Goal: Task Accomplishment & Management: Manage account settings

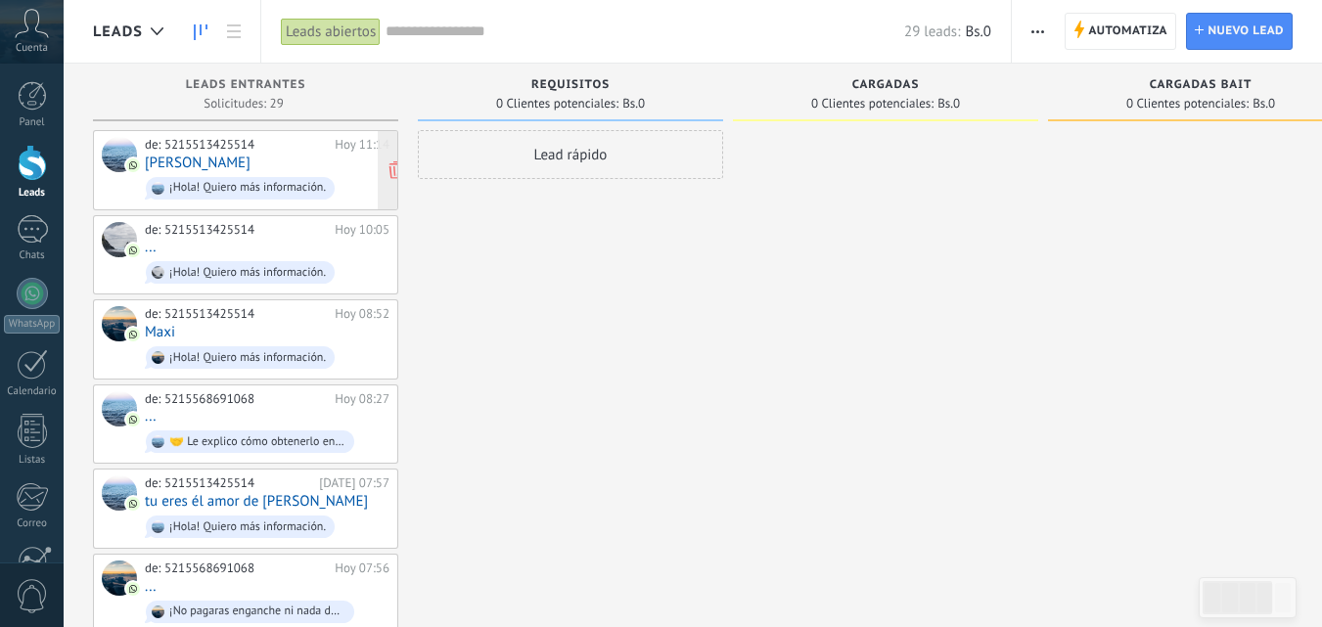
click at [226, 160] on div "de: 5215513425514 [DATE] 11:14 [PERSON_NAME] ¡Hola! Quiero más información." at bounding box center [267, 170] width 245 height 67
click at [236, 177] on div "¡Hola! Quiero más información." at bounding box center [240, 188] width 189 height 23
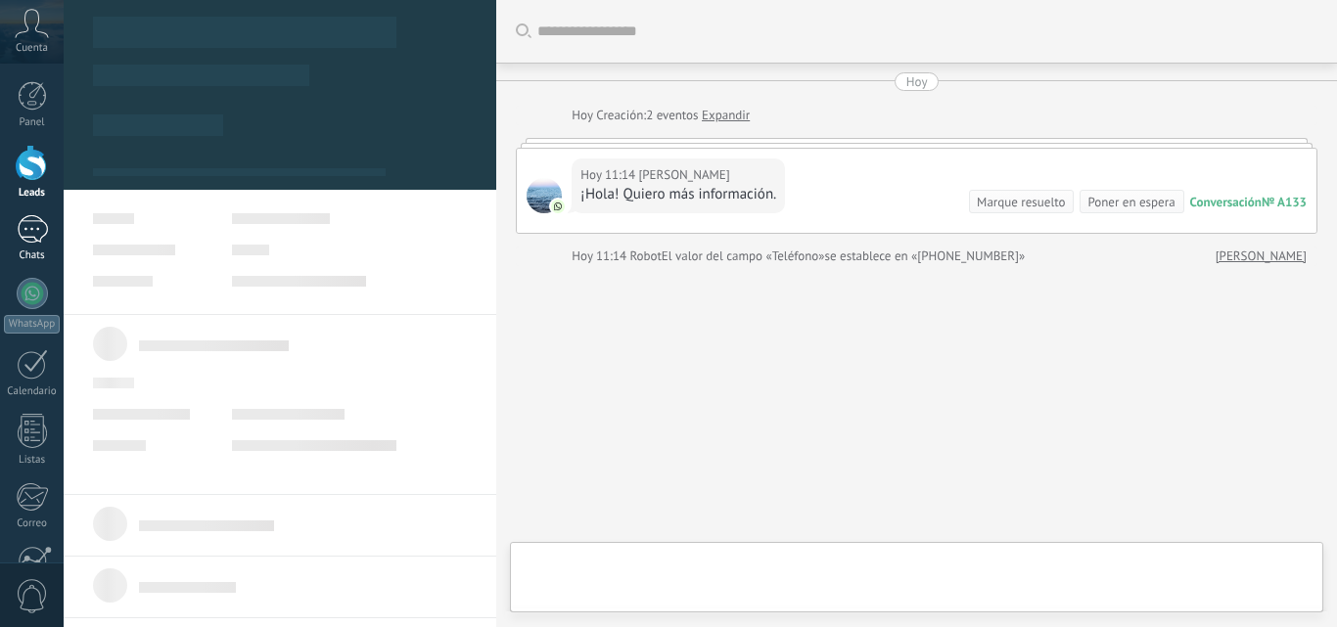
drag, startPoint x: 33, startPoint y: 209, endPoint x: 17, endPoint y: 245, distance: 39.0
click at [33, 210] on div "Panel Leads Chats WhatsApp Clientes" at bounding box center [32, 415] width 64 height 669
click at [17, 245] on link "Chats" at bounding box center [32, 238] width 64 height 47
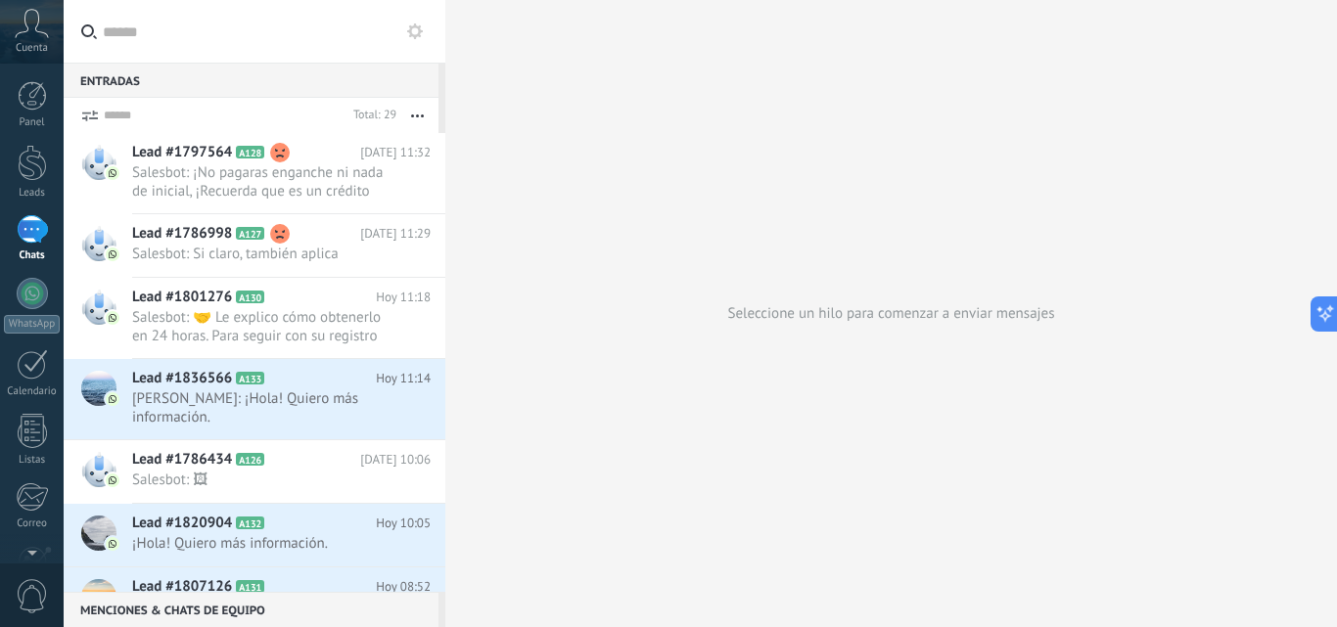
click at [150, 31] on input "text" at bounding box center [266, 31] width 327 height 63
click at [165, 33] on input "text" at bounding box center [266, 31] width 327 height 63
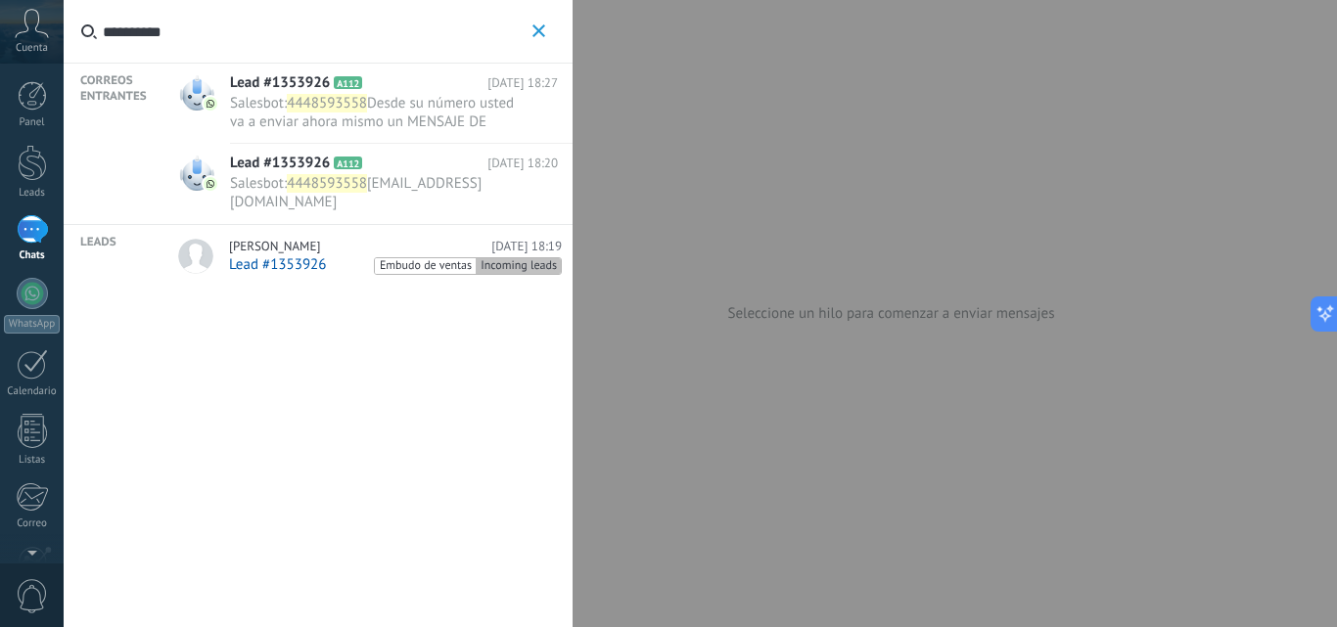
type input "**********"
click at [292, 244] on span "[PERSON_NAME]" at bounding box center [274, 247] width 91 height 16
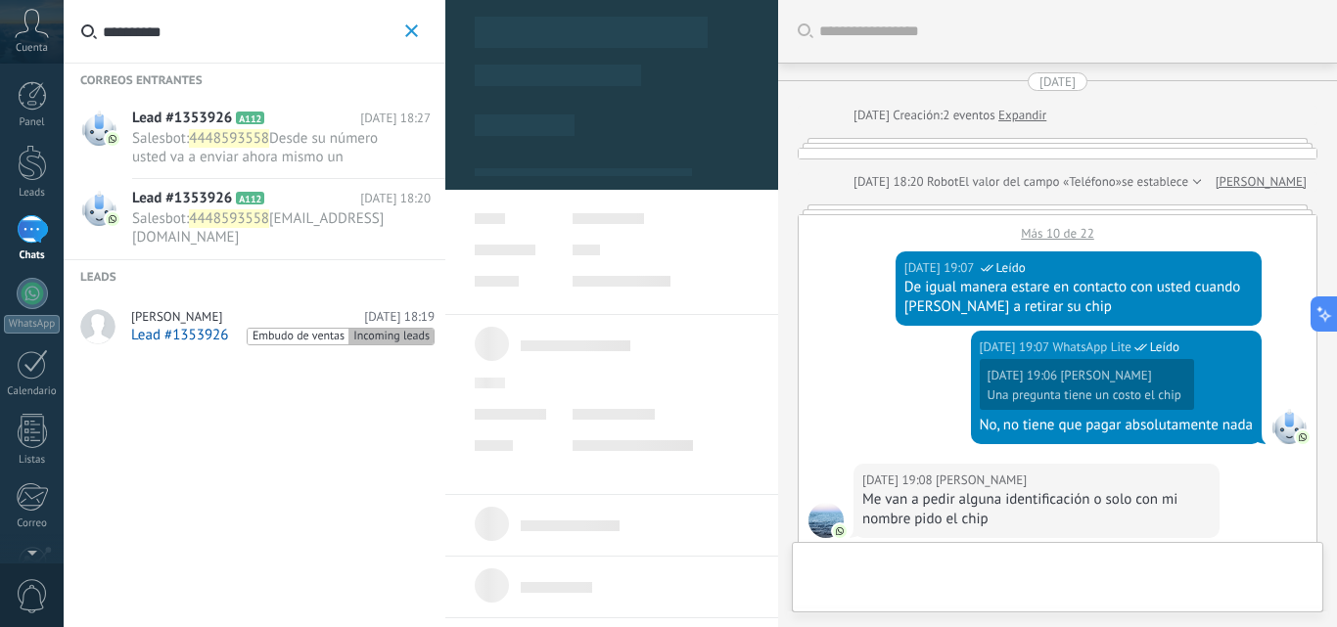
type textarea "**********"
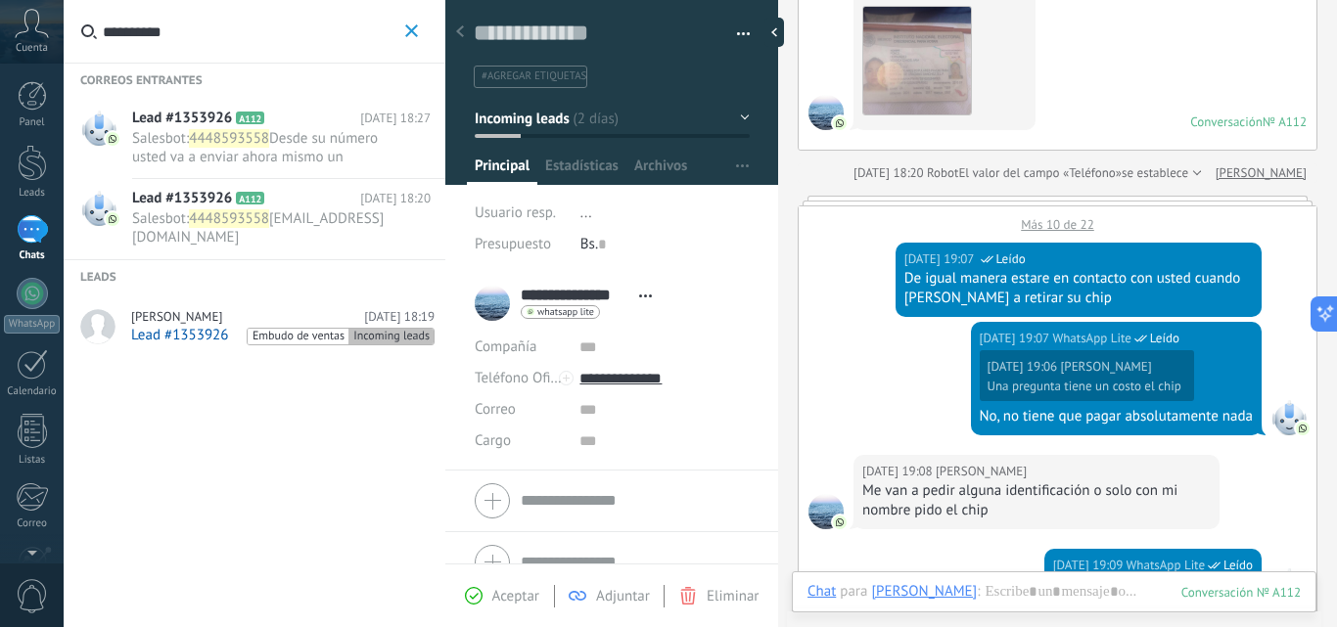
scroll to position [28, 0]
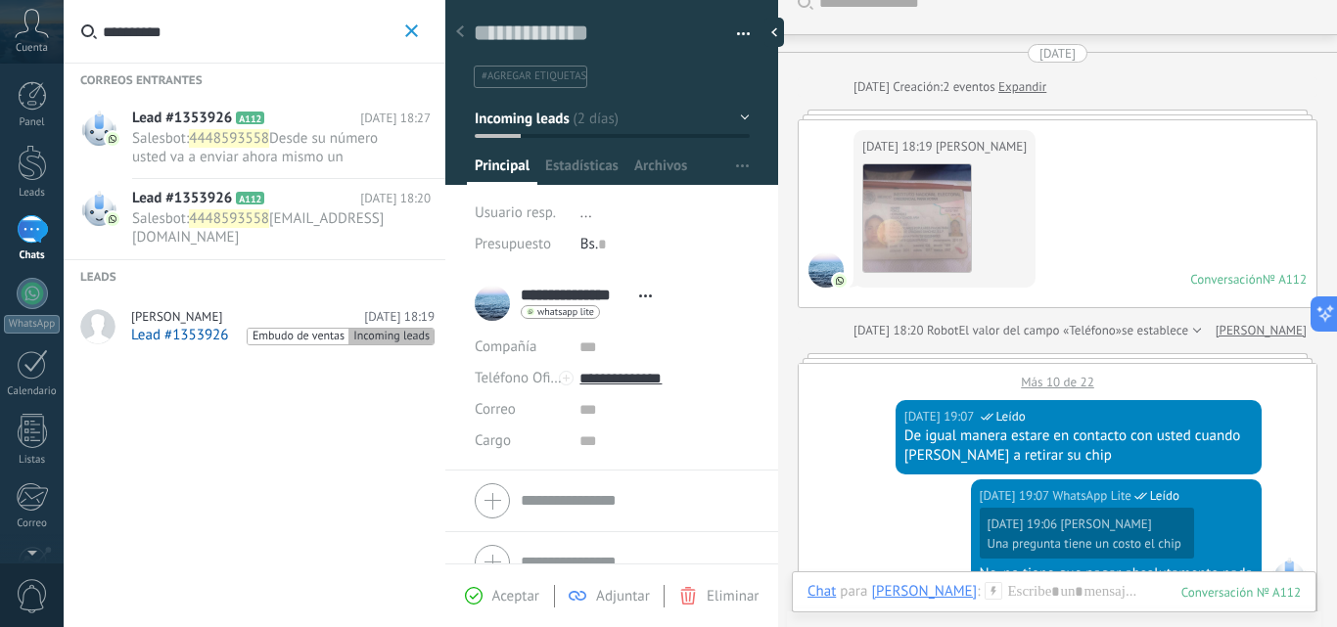
click at [1037, 383] on div "Más 10 de 22" at bounding box center [1058, 377] width 518 height 26
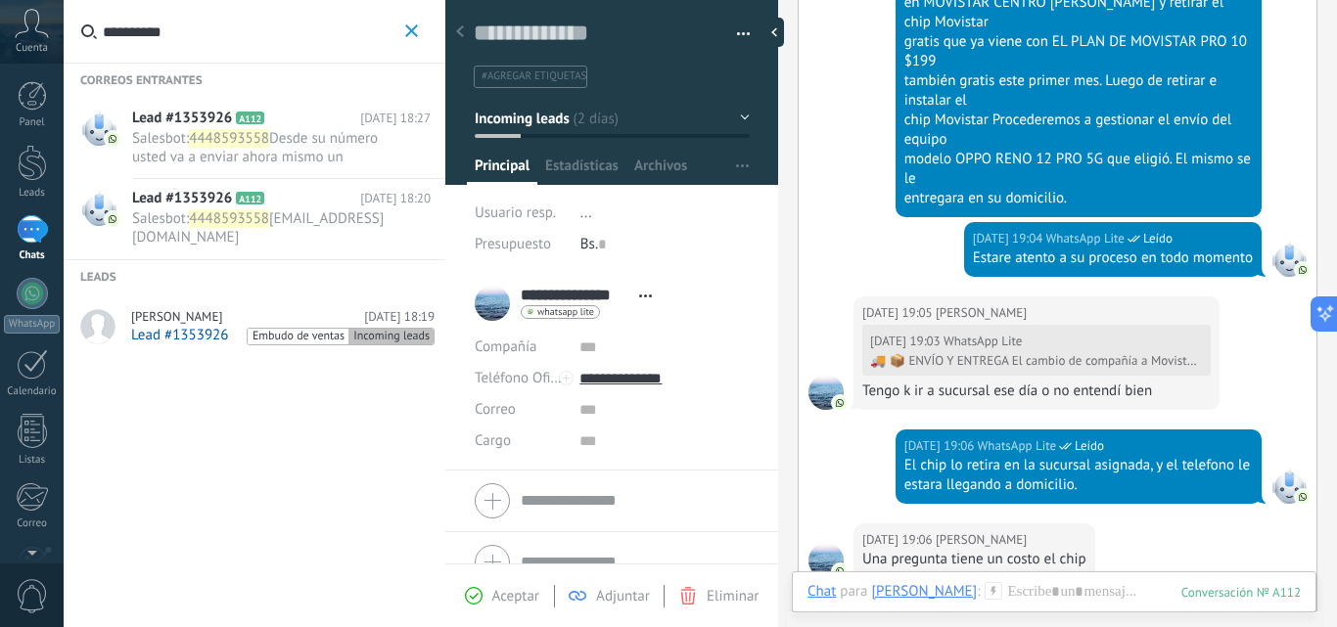
scroll to position [1160, 0]
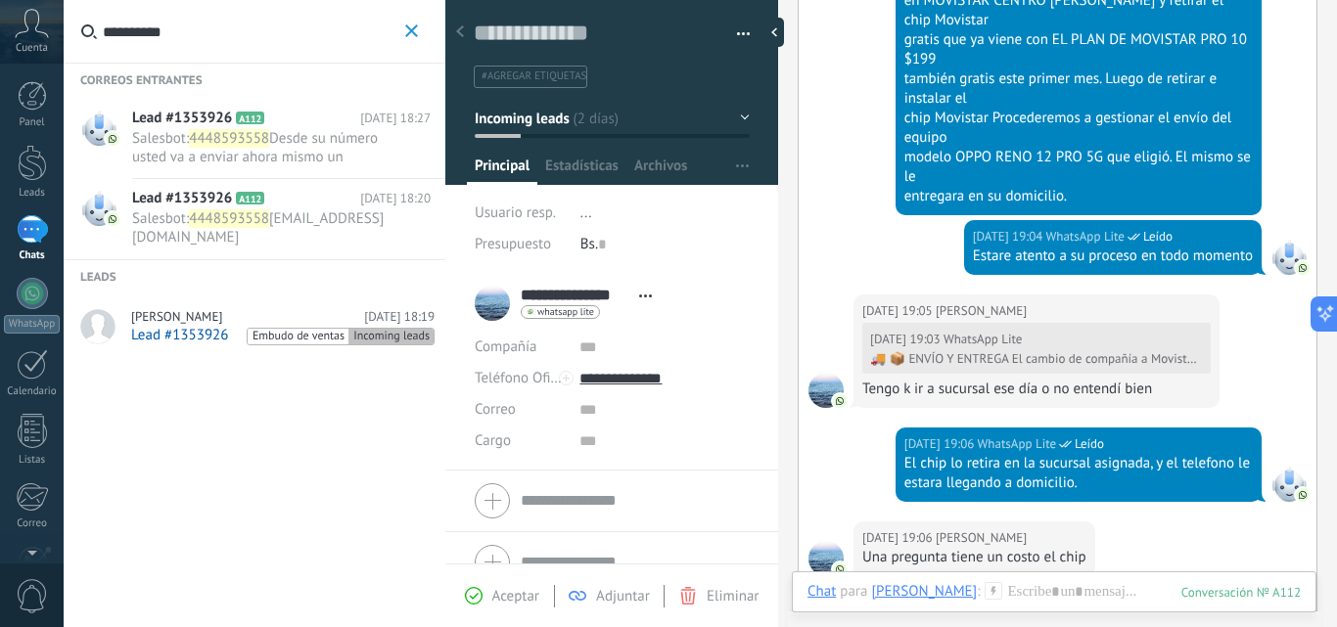
click at [733, 110] on button "Incoming leads" at bounding box center [612, 118] width 275 height 35
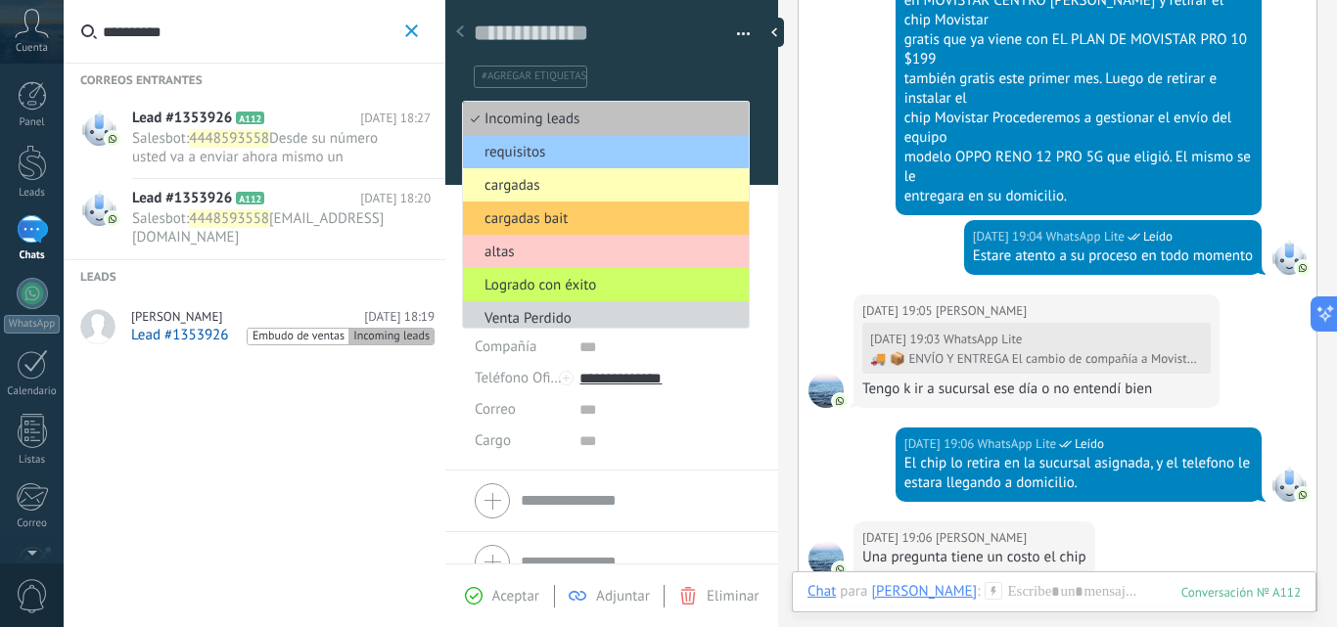
click at [542, 192] on span "cargadas" at bounding box center [603, 185] width 280 height 19
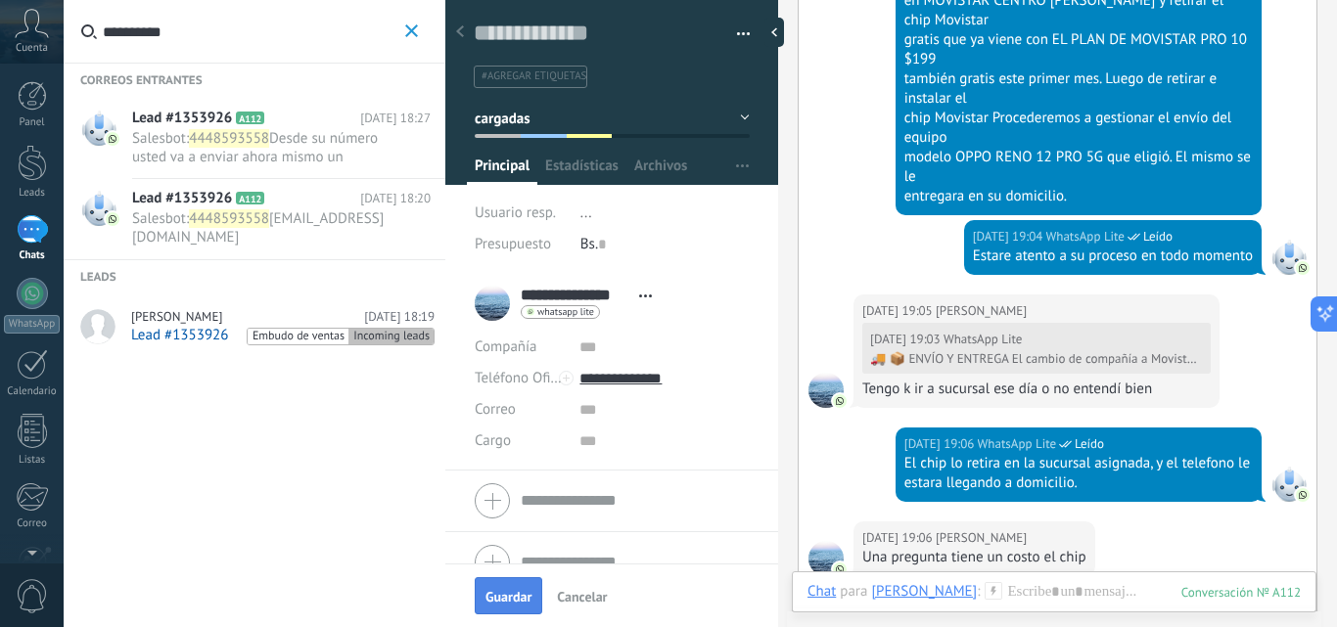
click at [483, 589] on button "Guardar" at bounding box center [509, 595] width 68 height 37
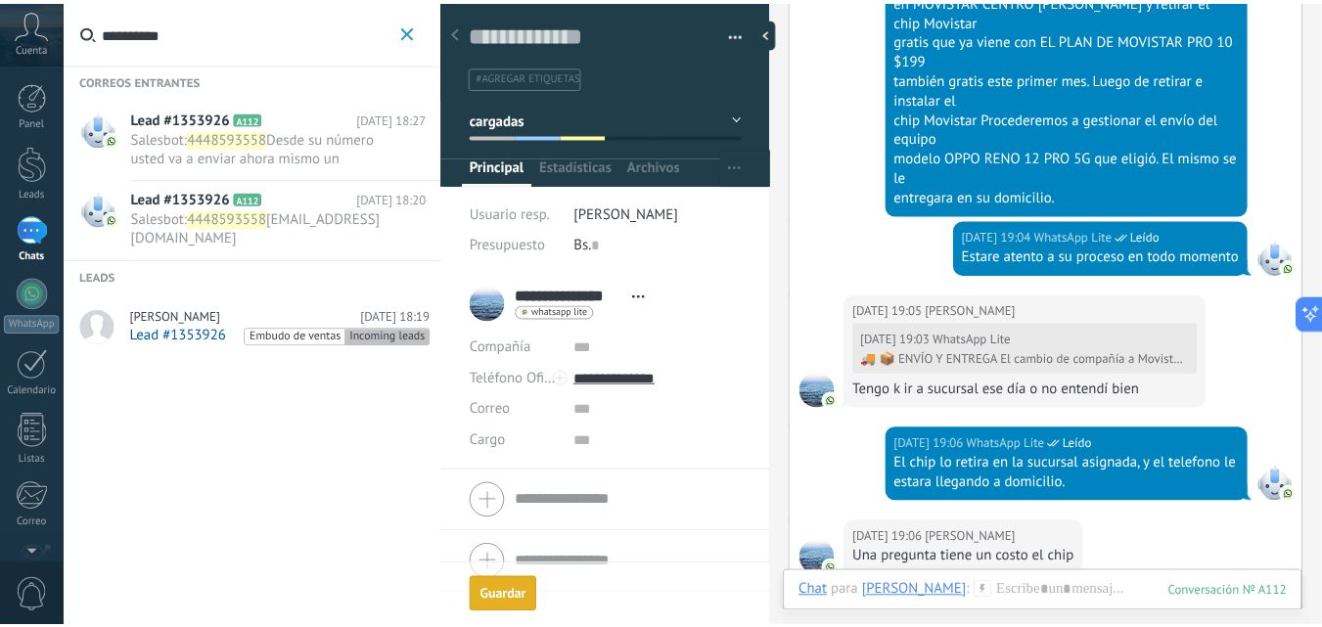
scroll to position [1281, 0]
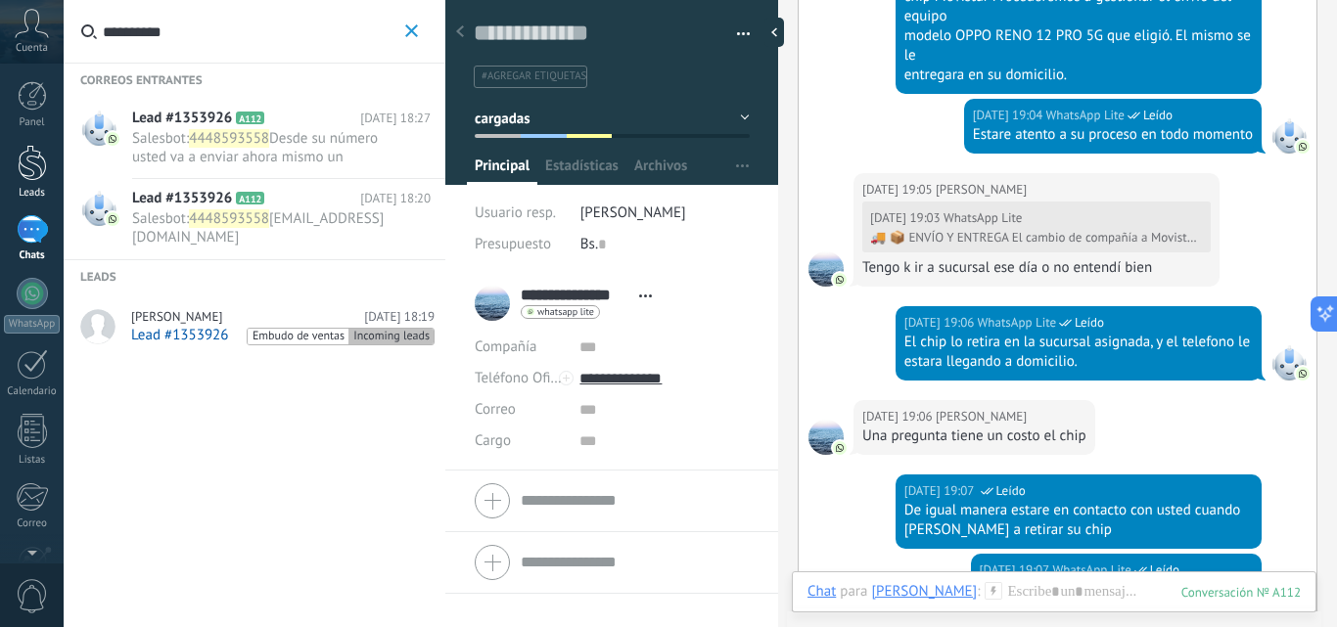
click at [41, 156] on div at bounding box center [32, 163] width 29 height 36
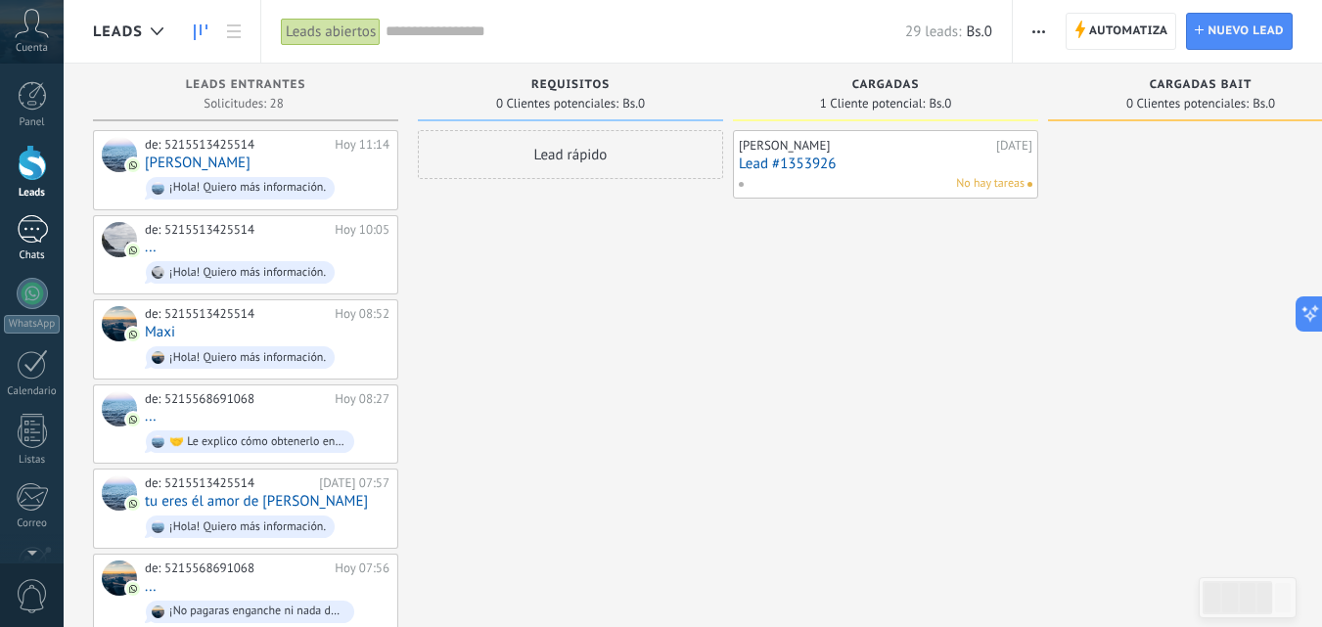
click at [23, 236] on div at bounding box center [32, 229] width 31 height 28
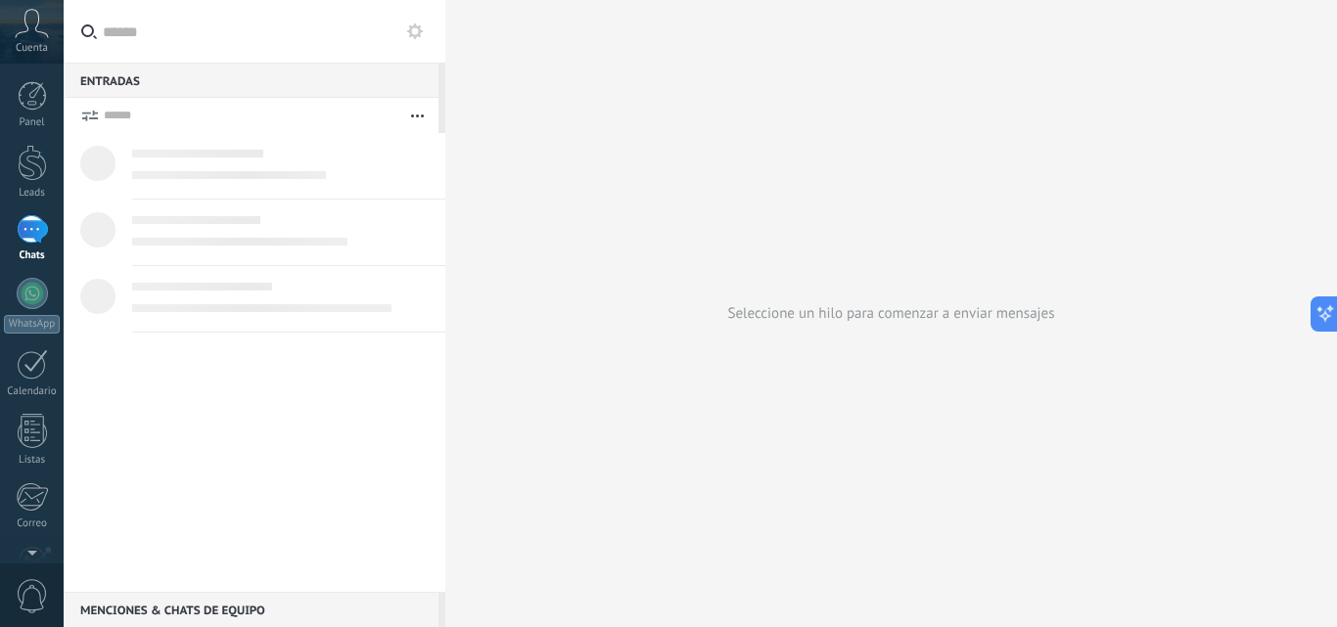
click at [160, 33] on input "text" at bounding box center [266, 31] width 327 height 63
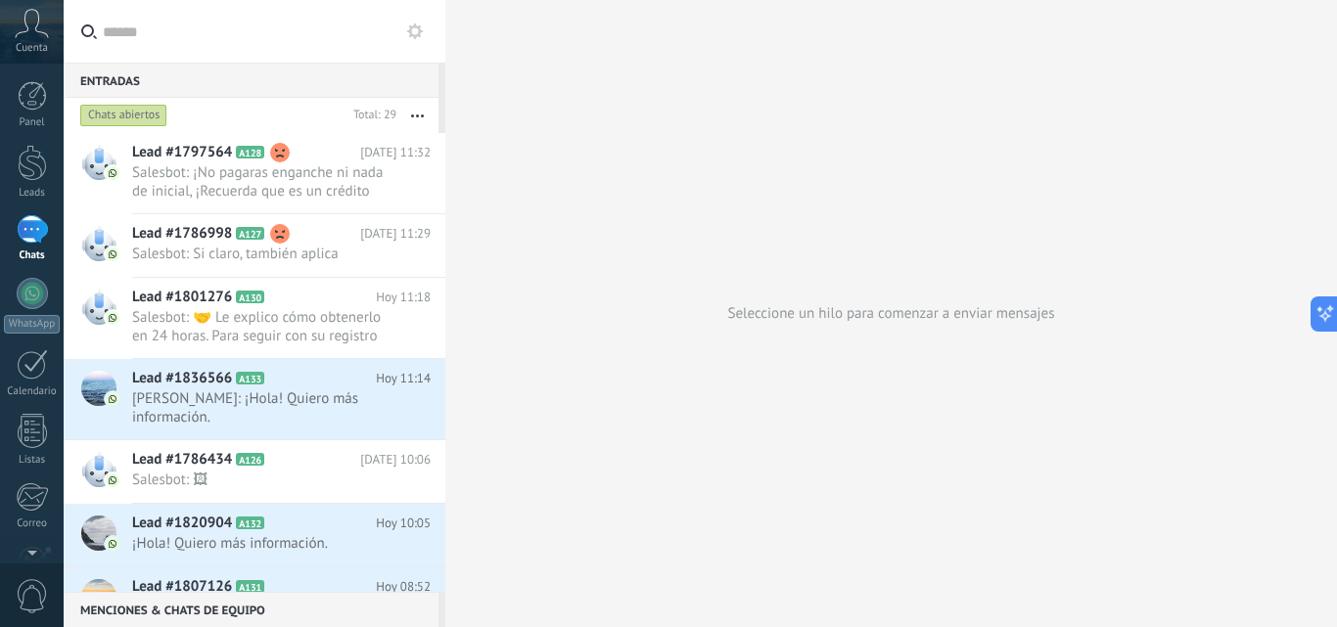
click at [42, 139] on div "Panel Leads Chats WhatsApp Clientes" at bounding box center [32, 415] width 64 height 669
click at [43, 162] on div at bounding box center [32, 163] width 29 height 36
